Goal: Task Accomplishment & Management: Complete application form

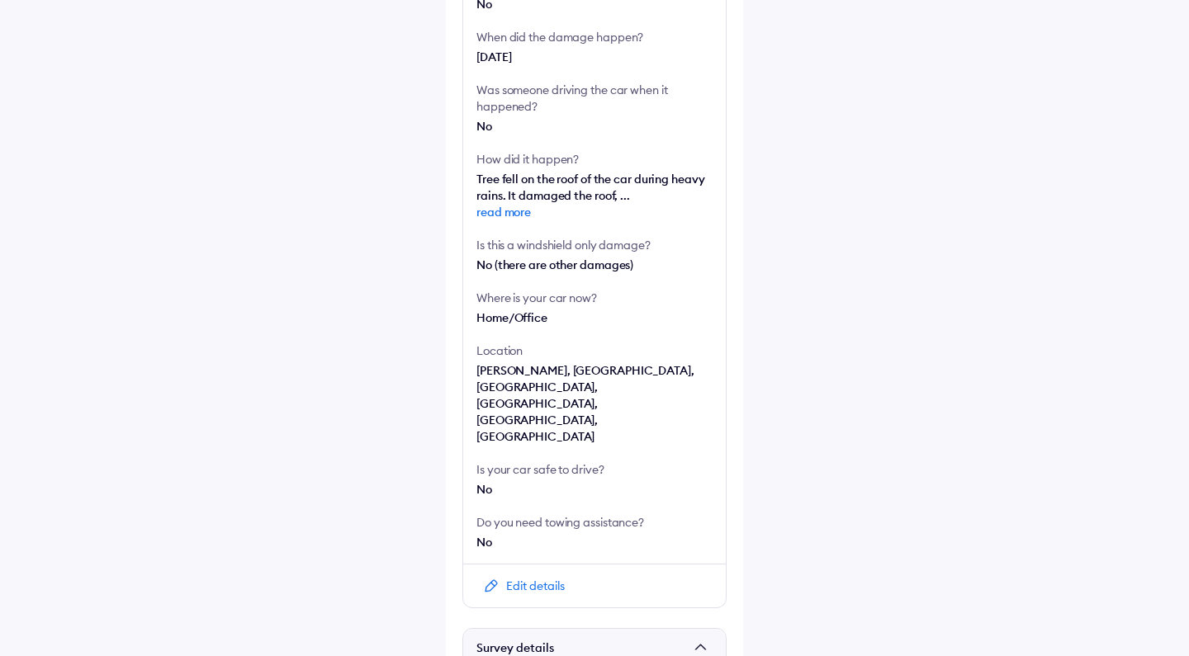
scroll to position [429, 0]
click at [513, 211] on span "read more" at bounding box center [594, 211] width 236 height 17
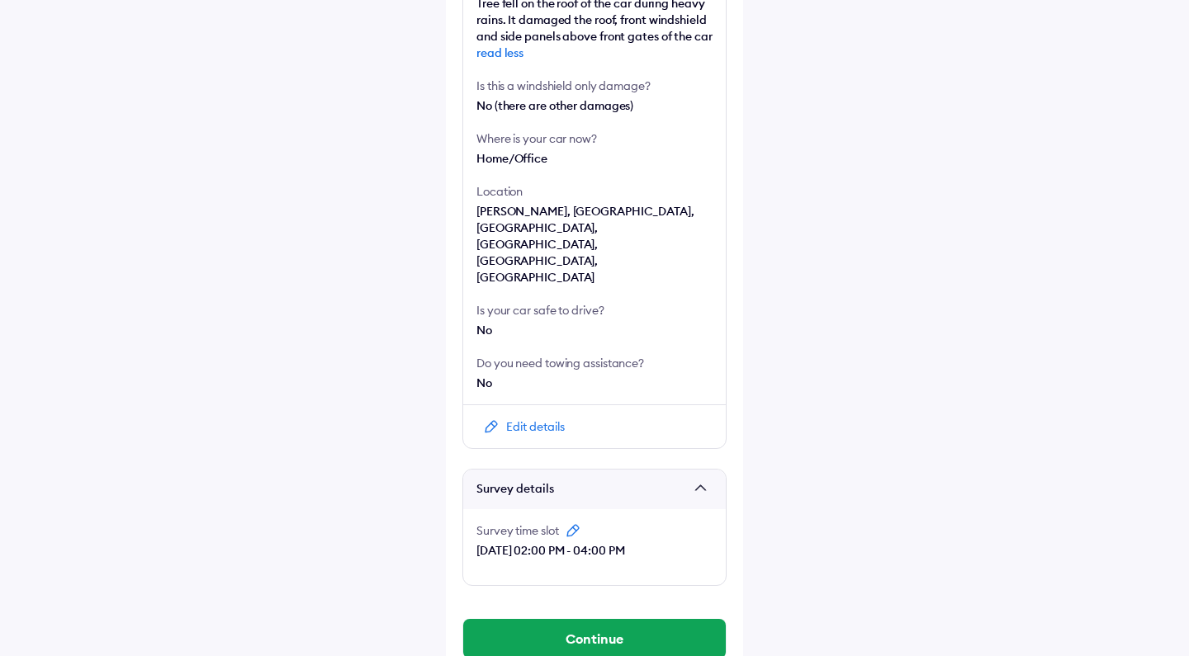
scroll to position [603, 0]
click at [665, 620] on button "Continue" at bounding box center [594, 640] width 263 height 40
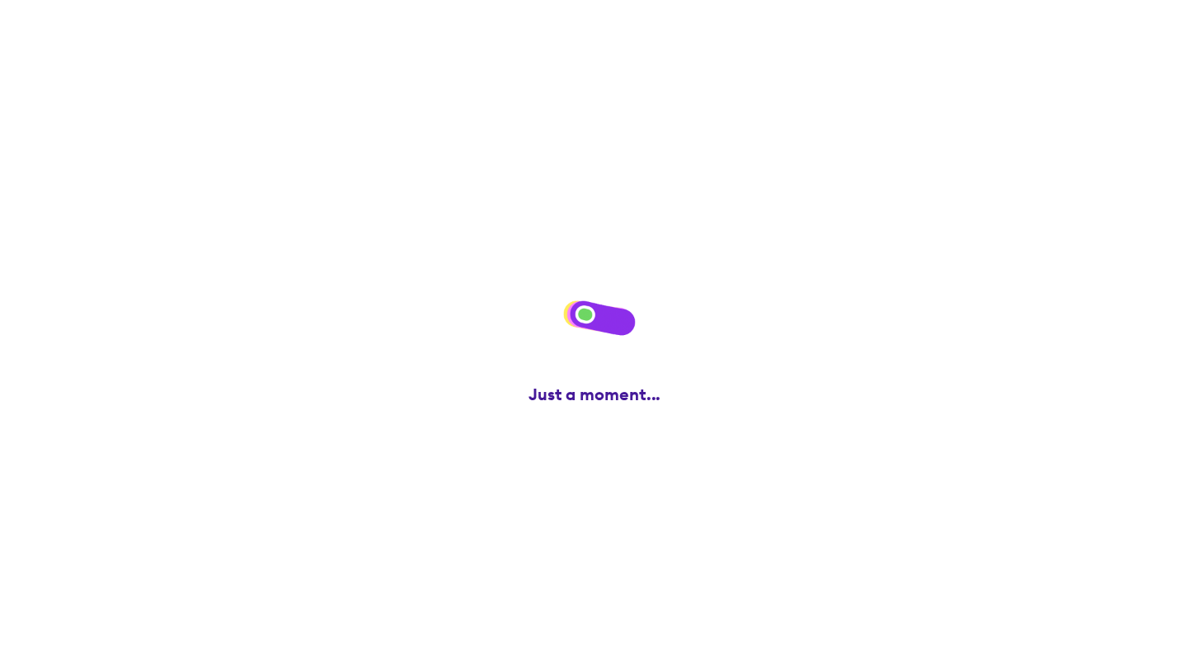
scroll to position [0, 0]
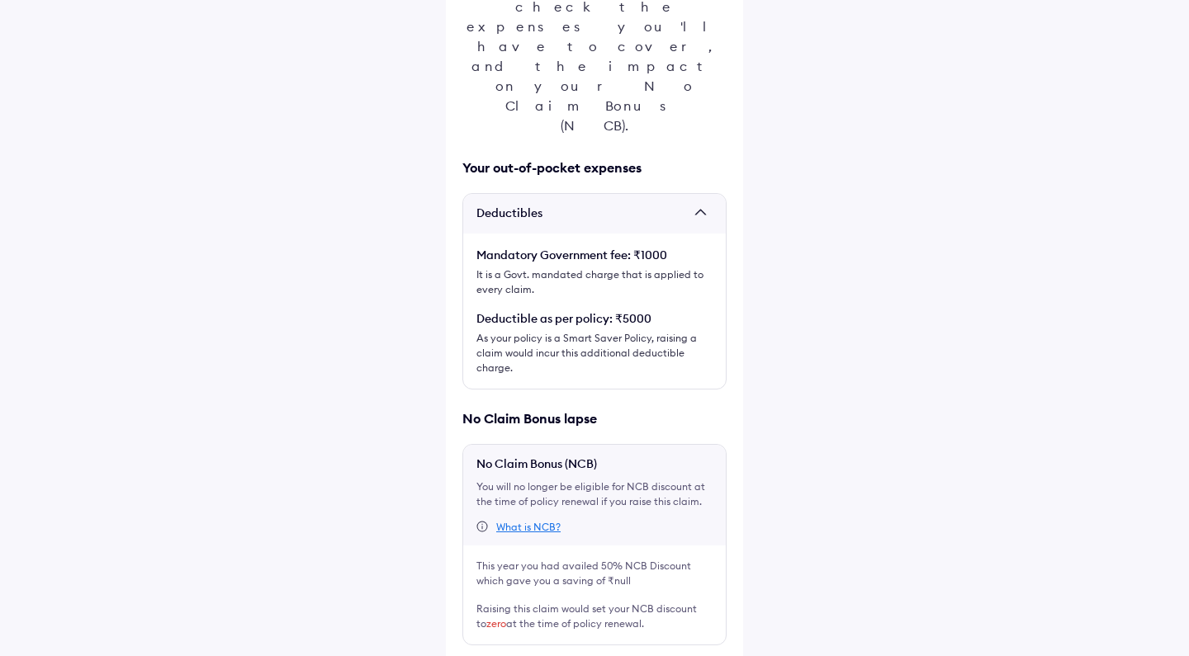
scroll to position [252, 0]
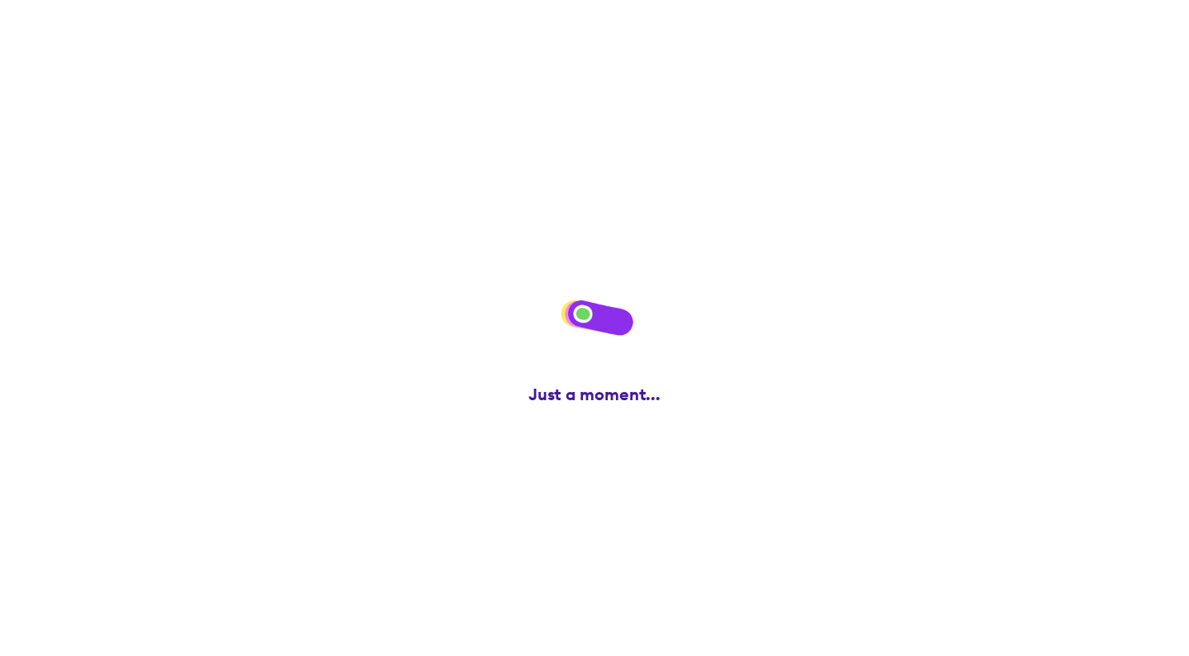
scroll to position [0, 0]
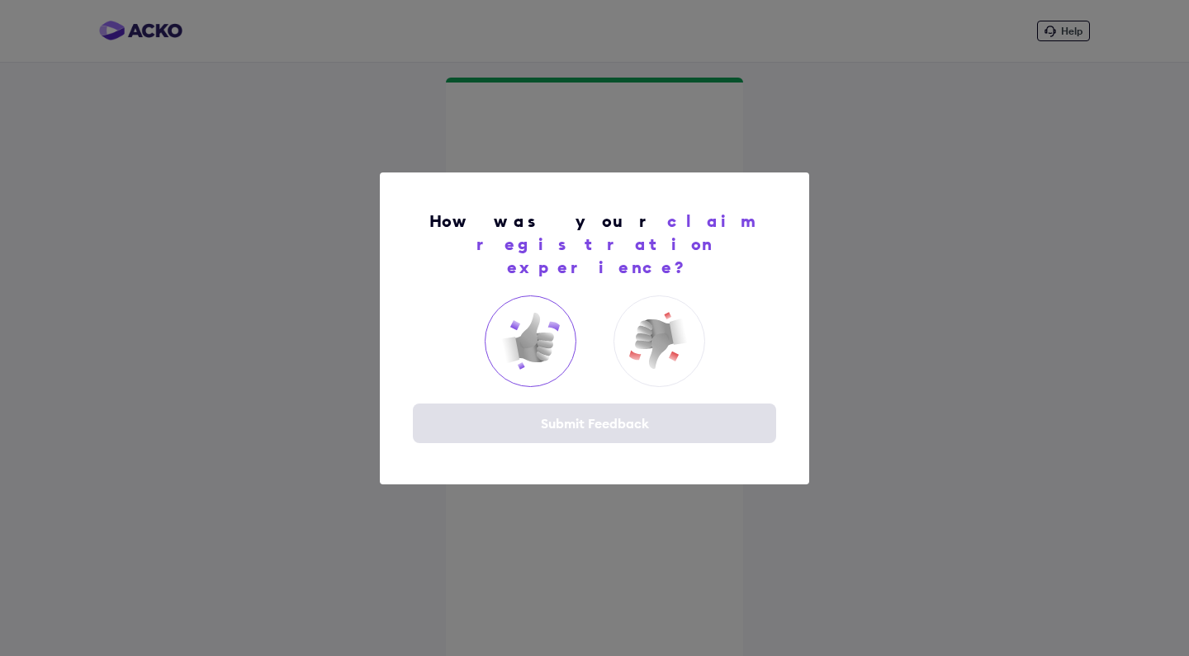
click at [560, 348] on img at bounding box center [530, 341] width 66 height 66
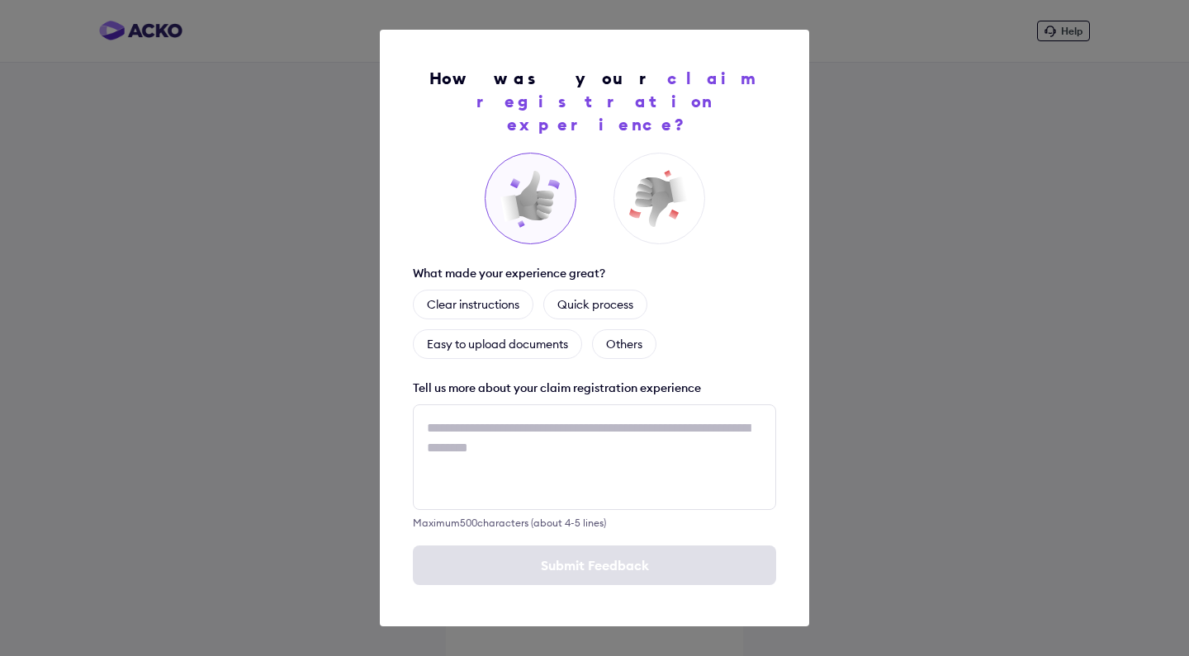
click at [881, 403] on div "How was your claim registration experience? What made your experience great? Cl…" at bounding box center [594, 328] width 1189 height 656
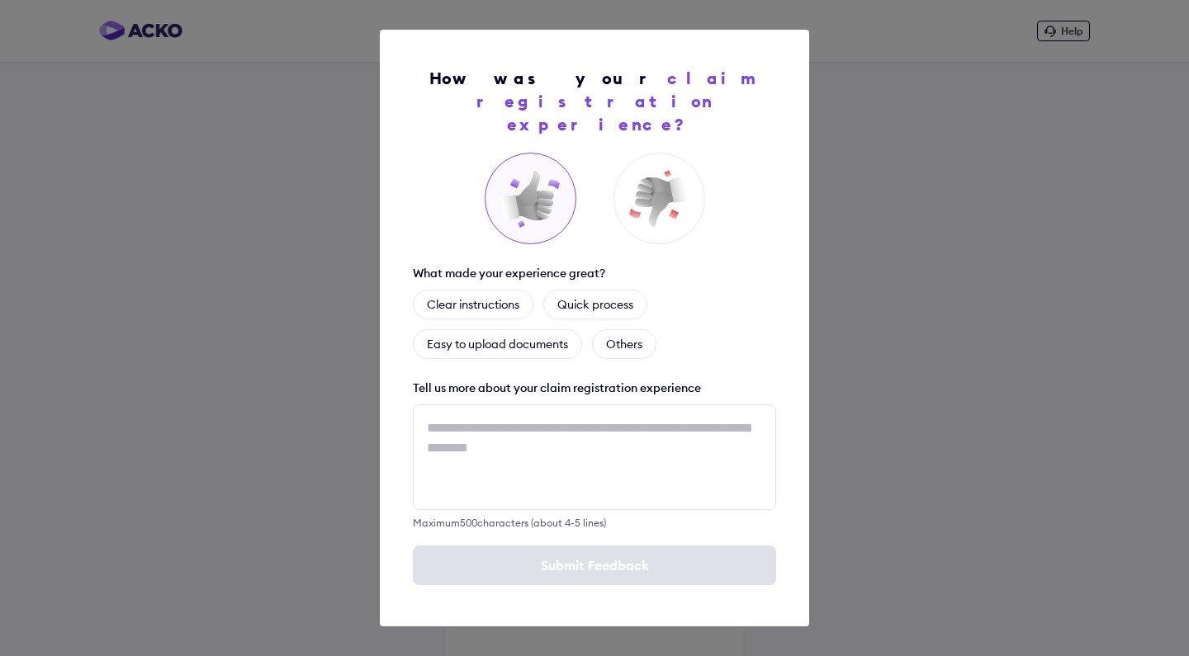
click at [881, 403] on div "How was your claim registration experience? What made your experience great? Cl…" at bounding box center [594, 328] width 1189 height 656
click at [517, 290] on div "Clear instructions" at bounding box center [473, 305] width 121 height 30
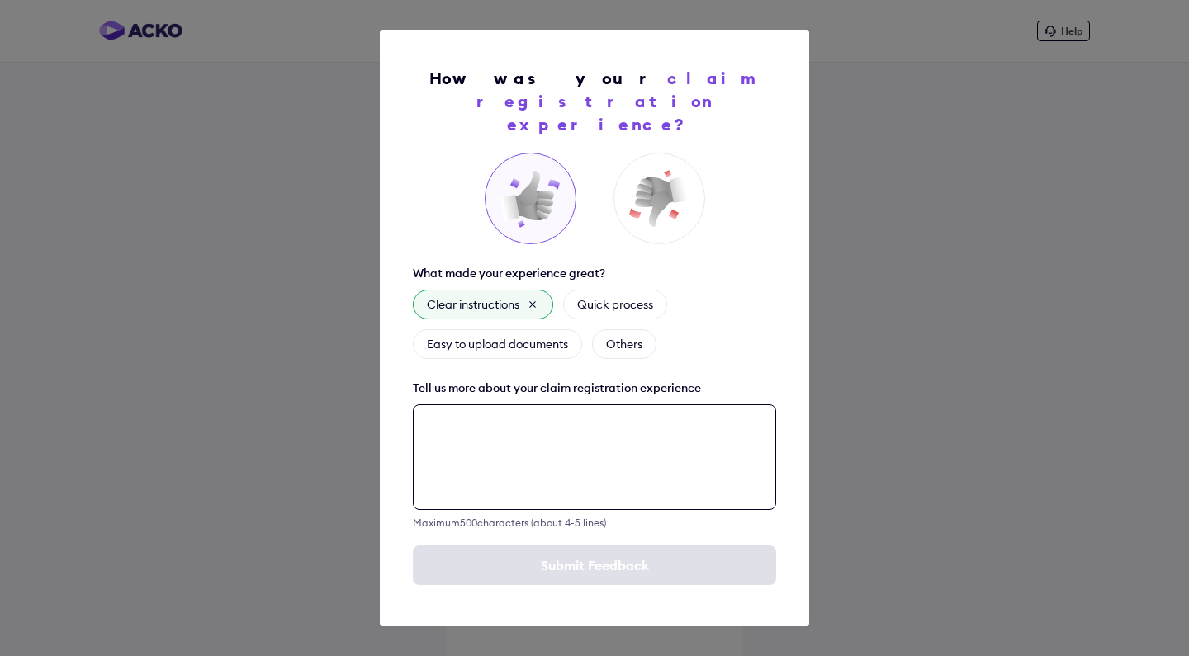
click at [615, 422] on textarea at bounding box center [594, 457] width 363 height 106
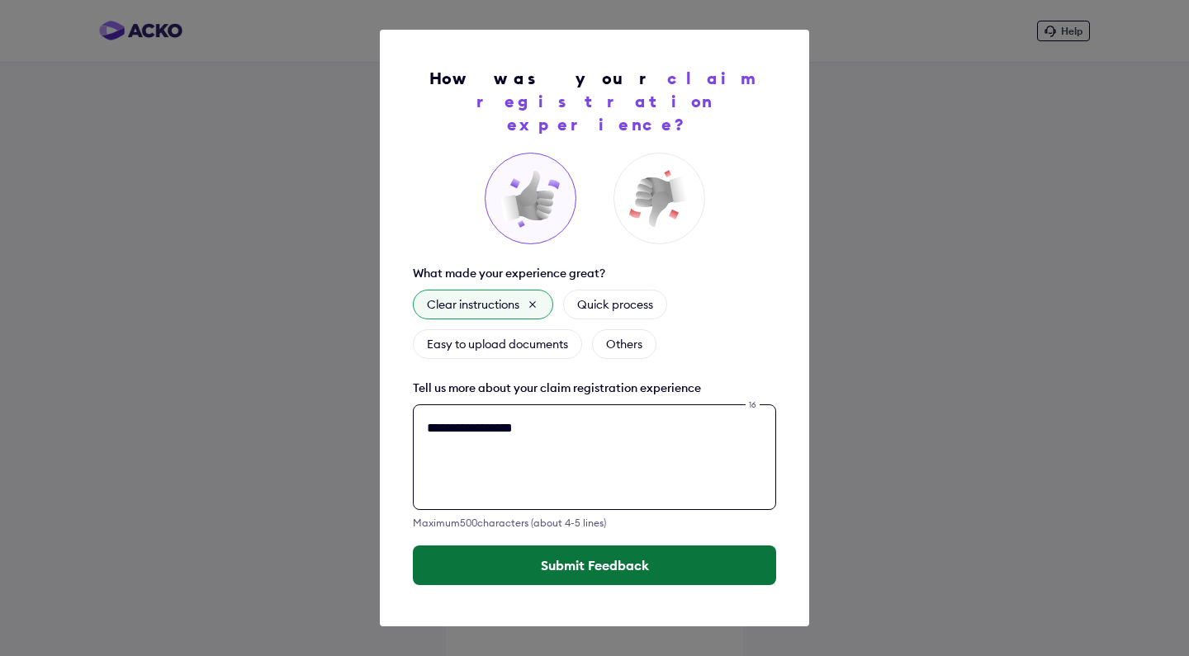
type textarea "**********"
click at [646, 562] on button "Submit Feedback" at bounding box center [594, 566] width 363 height 40
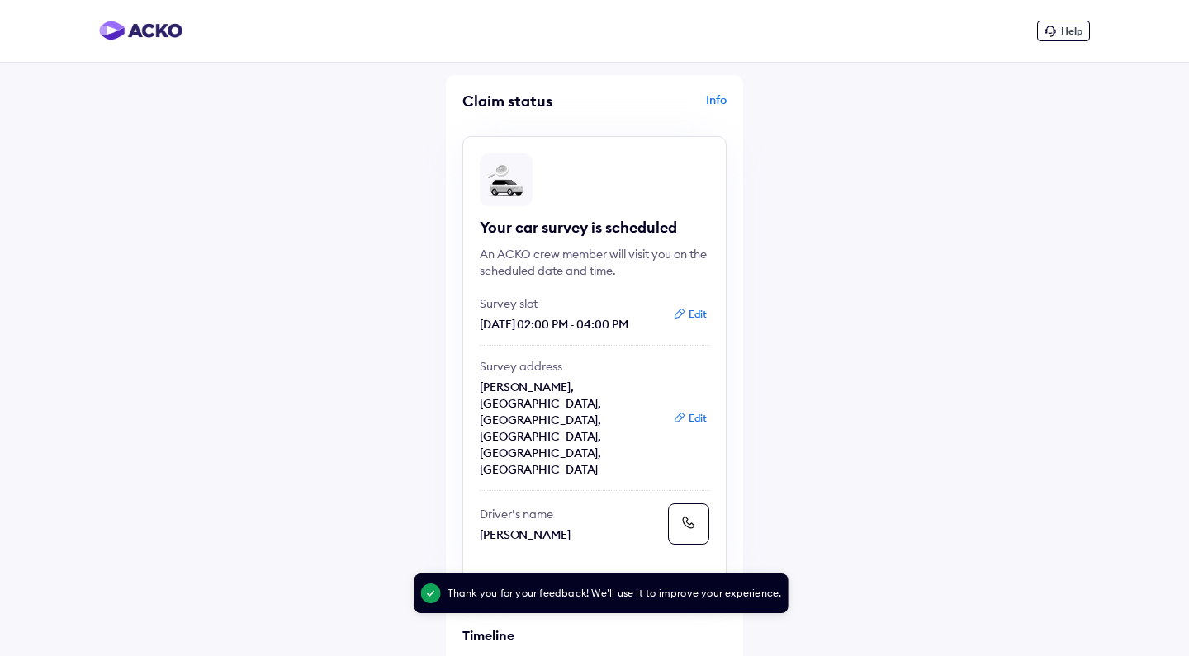
click at [867, 357] on div "Help Claim status Info Your car survey is scheduled An ACKO crew member will vi…" at bounding box center [594, 569] width 1189 height 1138
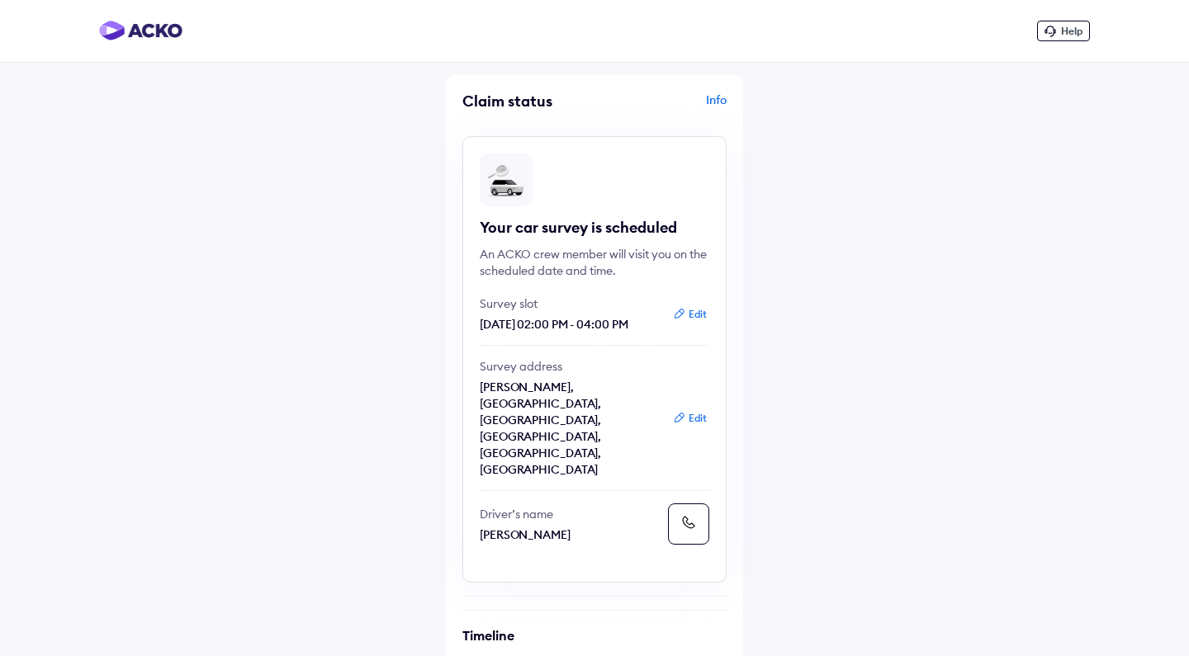
click at [153, 35] on img at bounding box center [140, 31] width 83 height 20
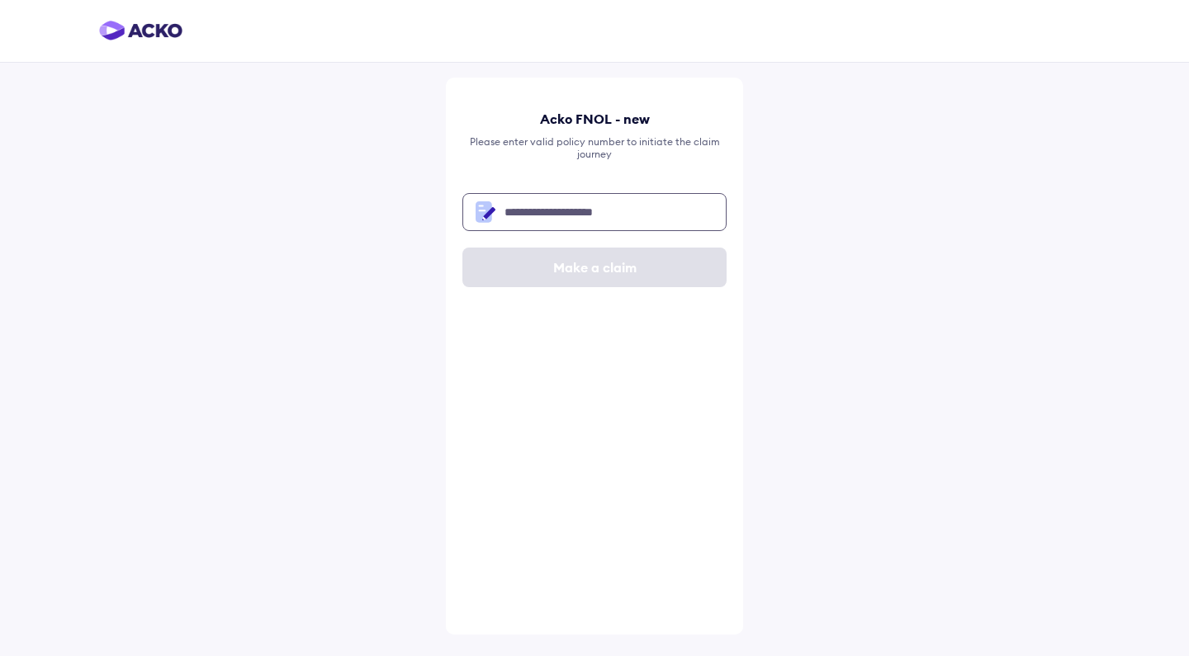
click at [683, 218] on input "text" at bounding box center [594, 212] width 264 height 38
